Goal: Transaction & Acquisition: Subscribe to service/newsletter

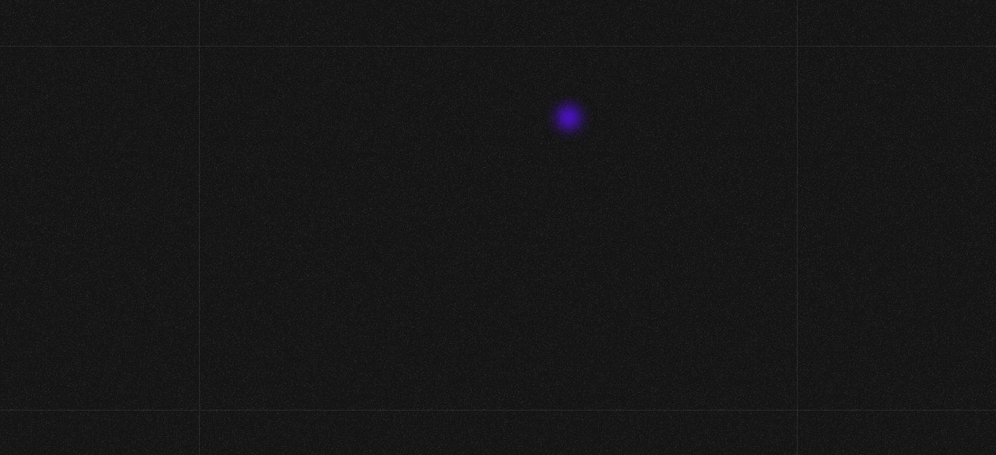
scroll to position [81, 0]
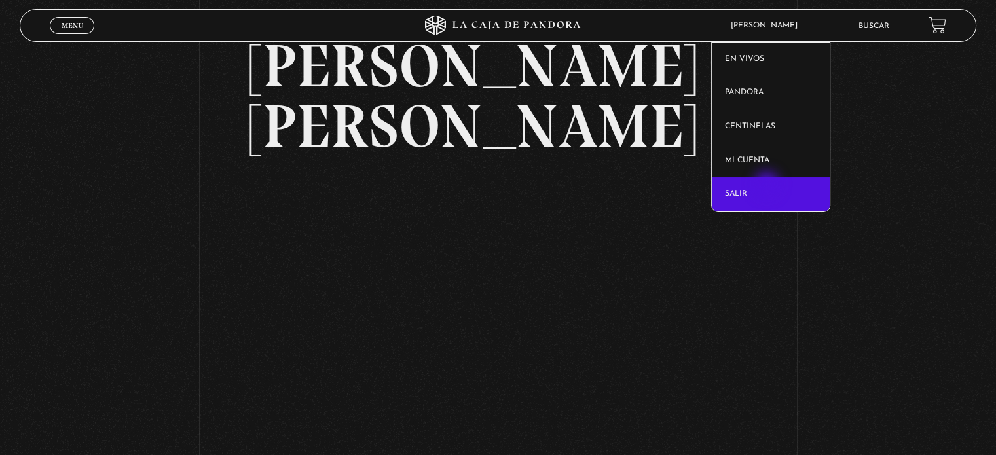
click at [768, 185] on link "Salir" at bounding box center [771, 194] width 119 height 34
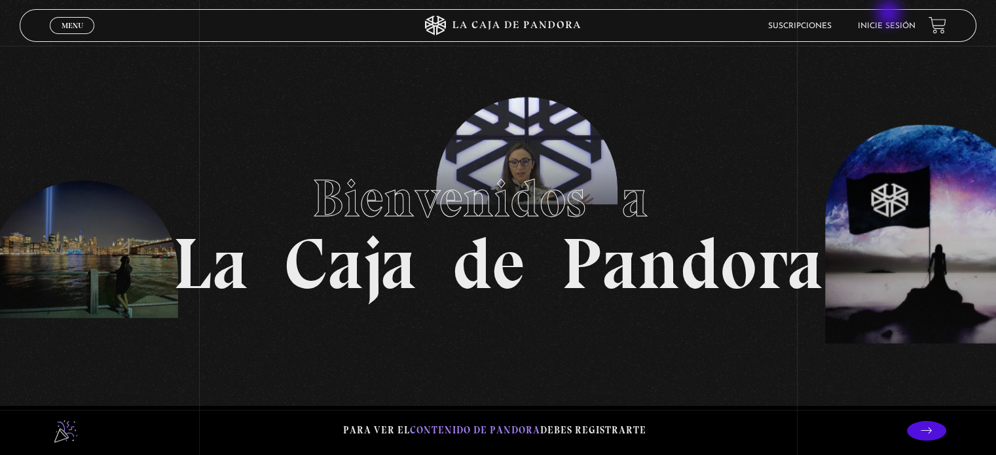
click at [890, 14] on header "Menu Cerrar Suscripciones Inicie sesión" at bounding box center [498, 25] width 956 height 33
click at [893, 22] on link "Inicie sesión" at bounding box center [887, 26] width 58 height 8
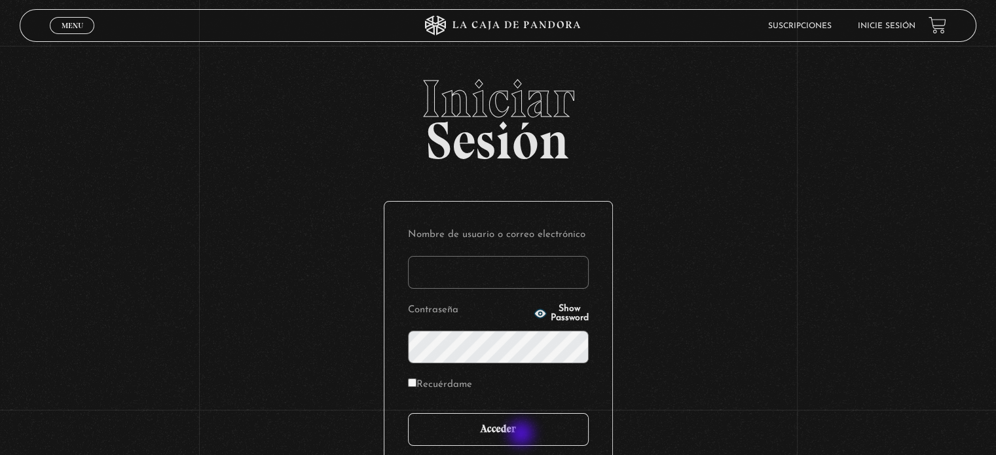
type input "tere_kiara@hotmail.com"
click at [522, 435] on input "Acceder" at bounding box center [498, 429] width 181 height 33
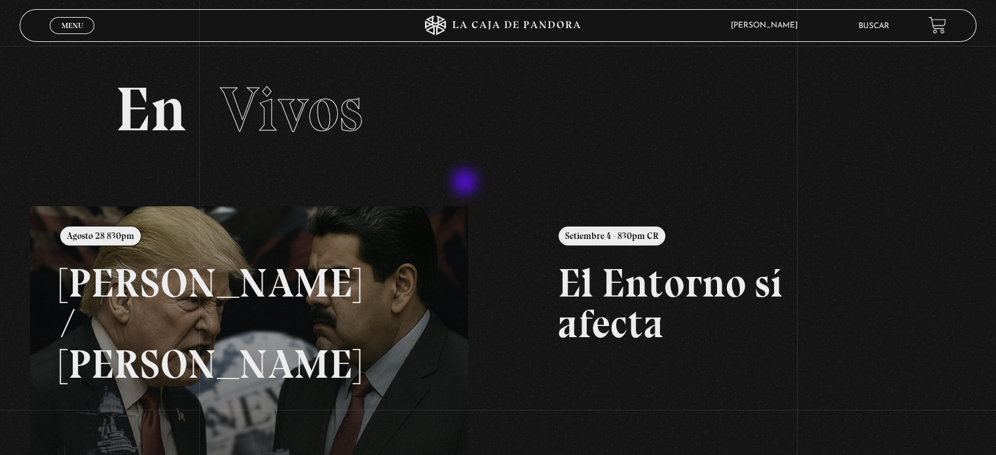
scroll to position [65, 0]
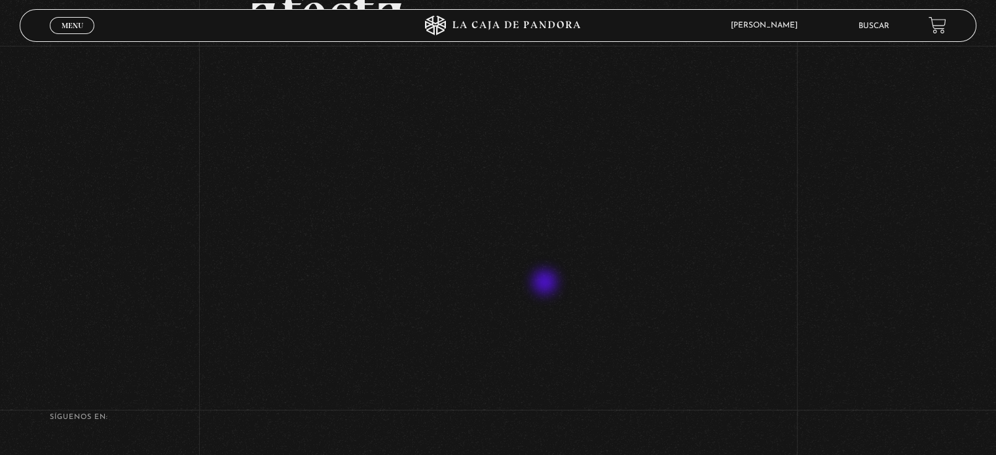
scroll to position [196, 0]
